Goal: Navigation & Orientation: Understand site structure

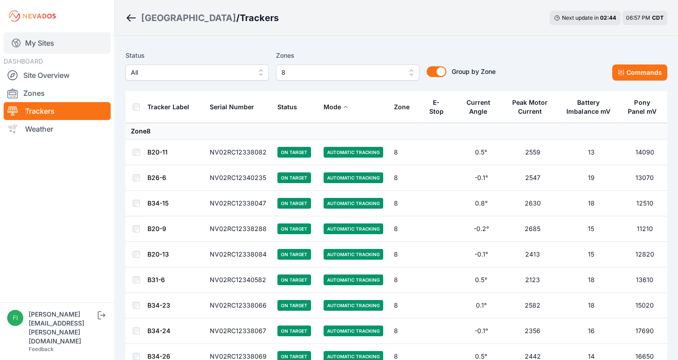
click at [38, 38] on link "My Sites" at bounding box center [57, 43] width 107 height 22
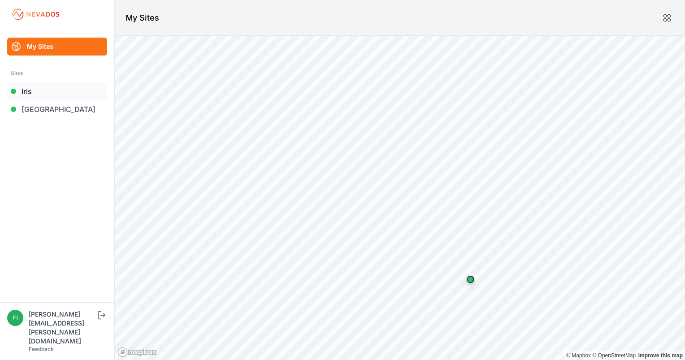
click at [63, 93] on link "Iris" at bounding box center [57, 91] width 100 height 18
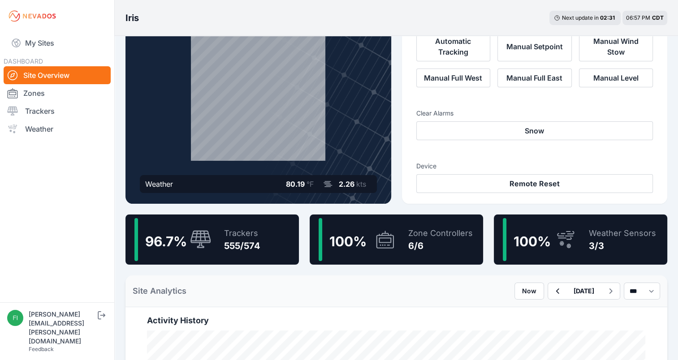
scroll to position [94, 0]
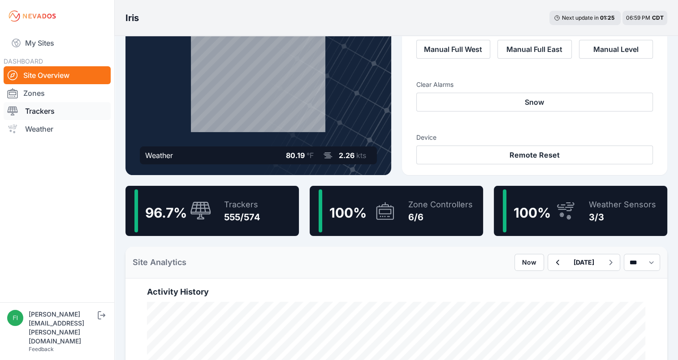
click at [57, 112] on link "Trackers" at bounding box center [57, 111] width 107 height 18
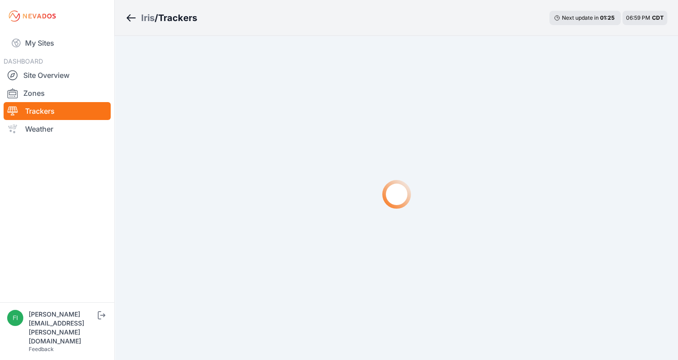
click at [57, 112] on link "Trackers" at bounding box center [57, 111] width 107 height 18
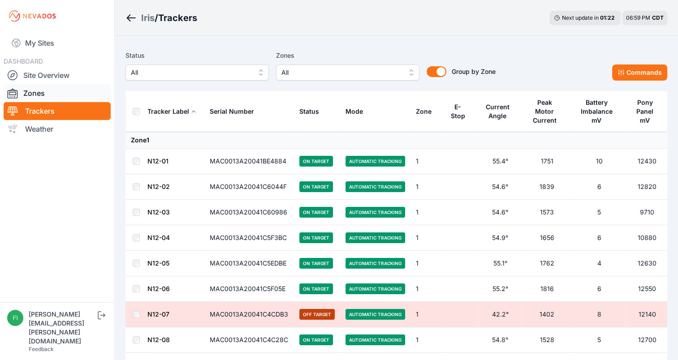
click at [44, 91] on link "Zones" at bounding box center [57, 93] width 107 height 18
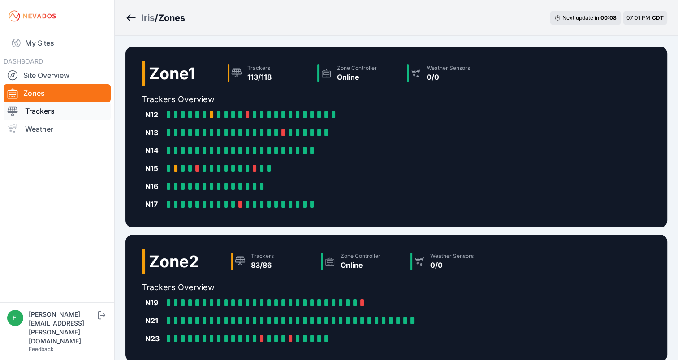
click at [52, 109] on link "Trackers" at bounding box center [57, 111] width 107 height 18
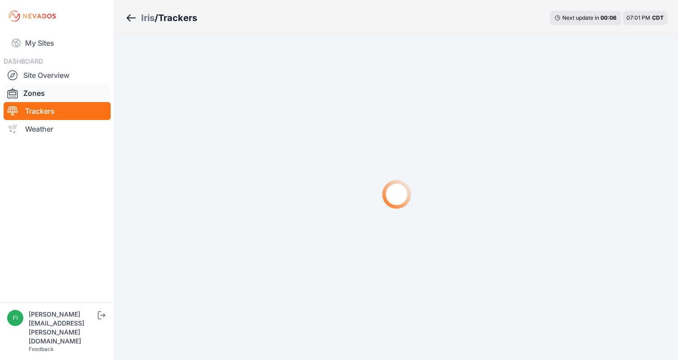
click at [50, 86] on link "Zones" at bounding box center [57, 93] width 107 height 18
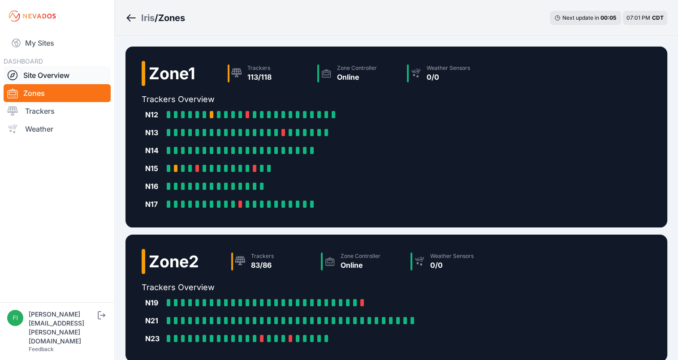
click at [48, 70] on link "Site Overview" at bounding box center [57, 75] width 107 height 18
